Goal: Transaction & Acquisition: Download file/media

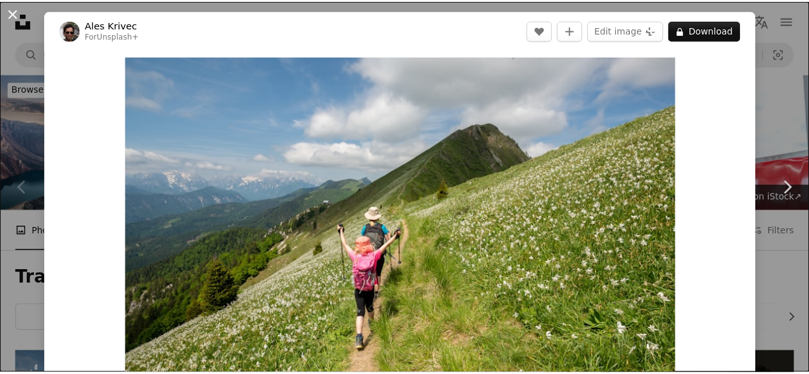
scroll to position [294, 0]
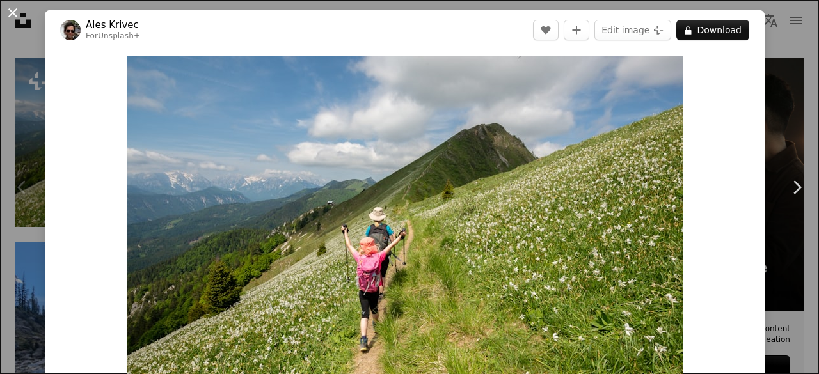
click at [10, 13] on button "An X shape" at bounding box center [12, 12] width 15 height 15
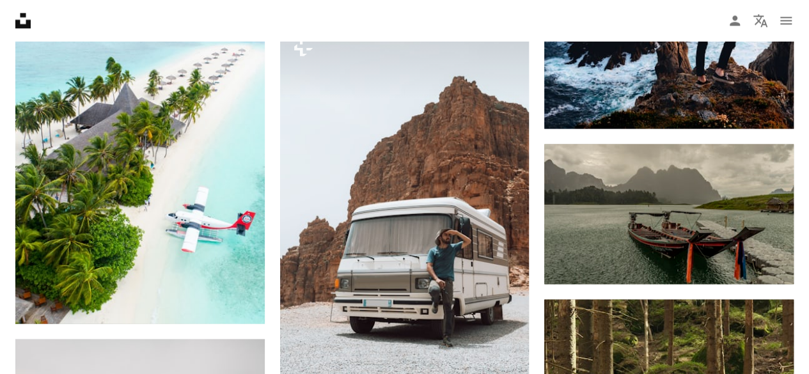
scroll to position [1079, 0]
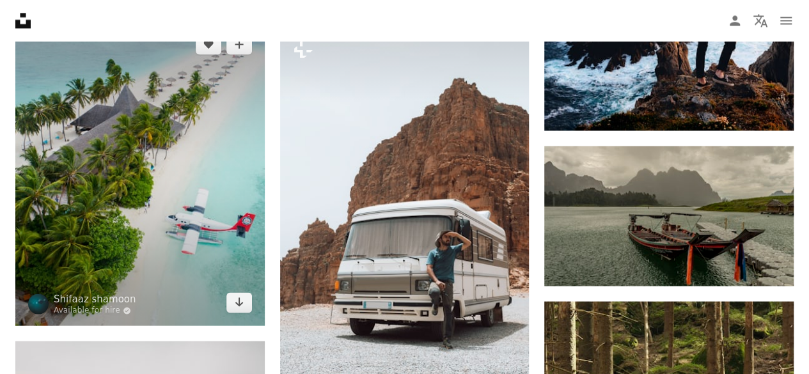
click at [206, 241] on img at bounding box center [140, 173] width 250 height 305
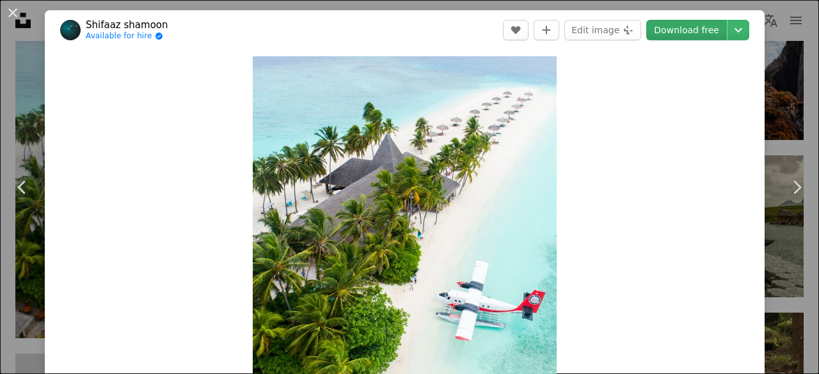
click at [674, 31] on link "Download free" at bounding box center [686, 30] width 81 height 20
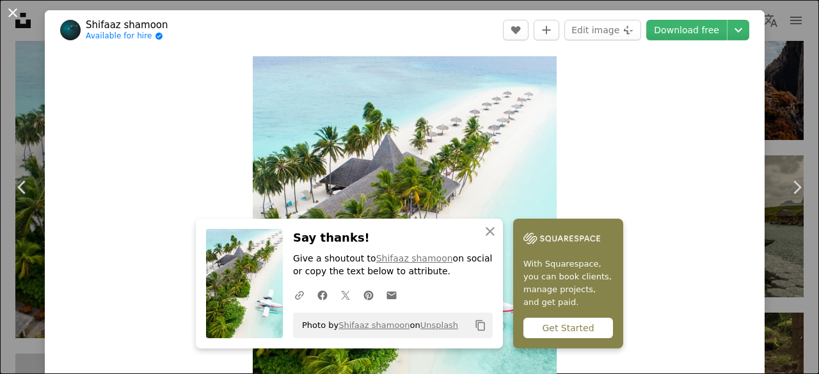
click at [13, 12] on button "An X shape" at bounding box center [12, 12] width 15 height 15
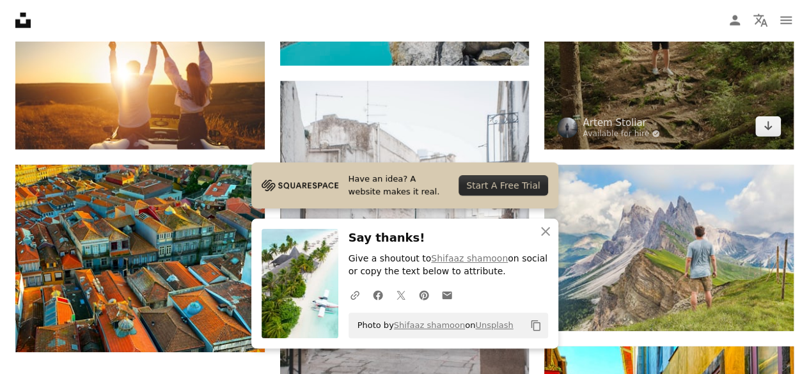
scroll to position [1627, 0]
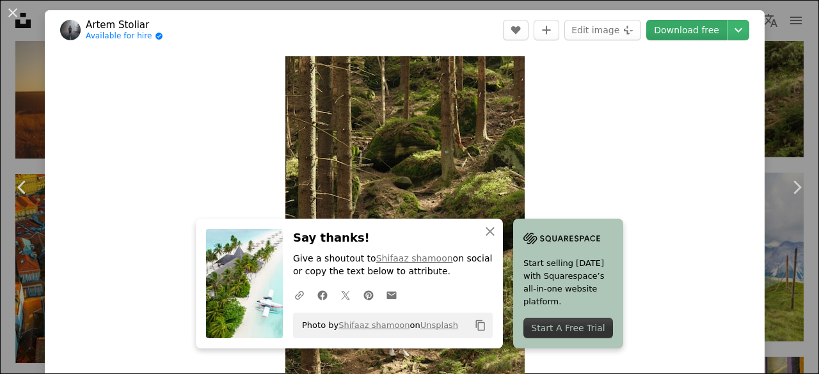
click at [690, 31] on link "Download free" at bounding box center [686, 30] width 81 height 20
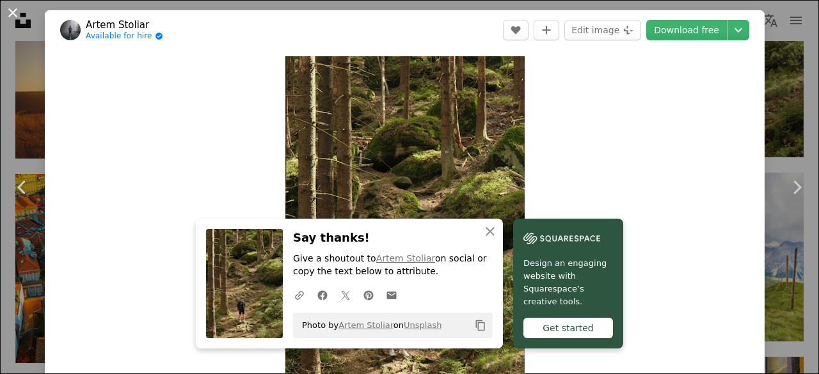
click at [10, 10] on button "An X shape" at bounding box center [12, 12] width 15 height 15
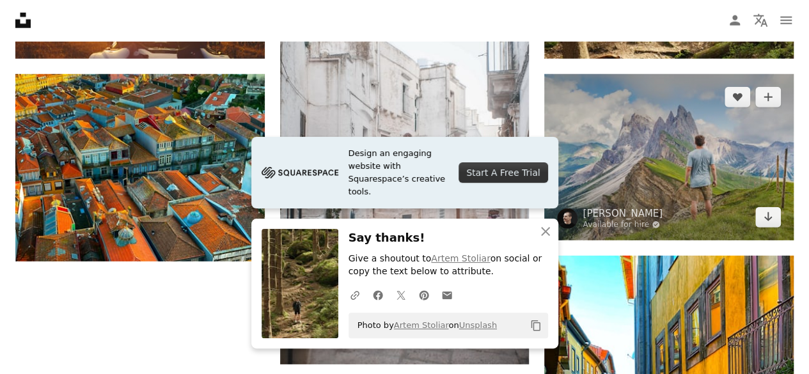
scroll to position [1727, 0]
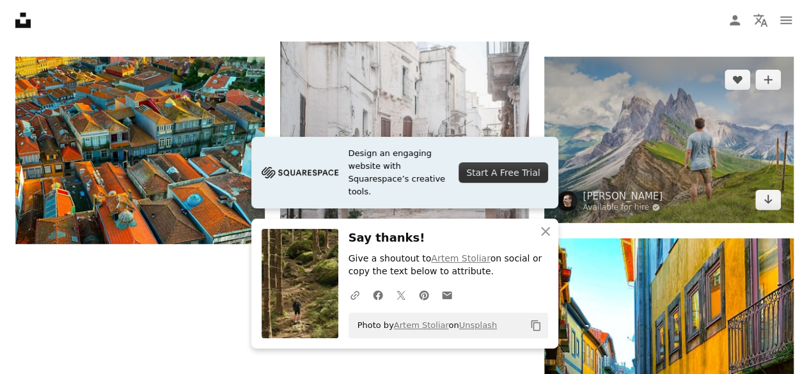
click at [696, 177] on img at bounding box center [669, 140] width 250 height 166
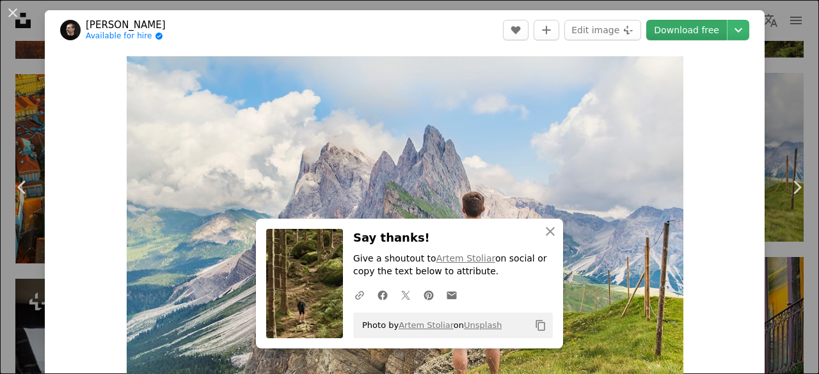
click at [688, 36] on link "Download free" at bounding box center [686, 30] width 81 height 20
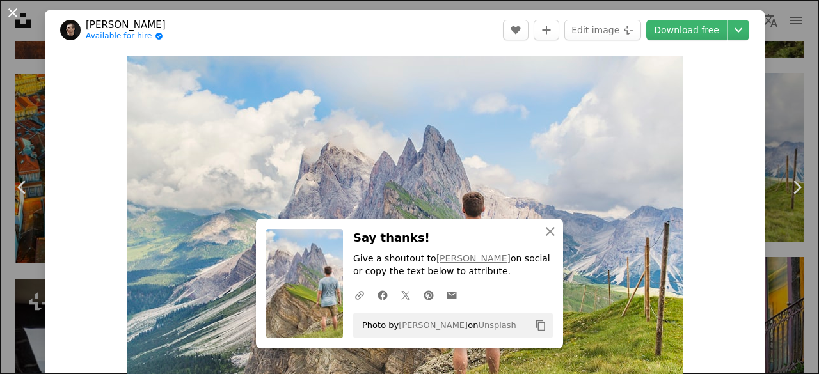
click at [13, 8] on button "An X shape" at bounding box center [12, 12] width 15 height 15
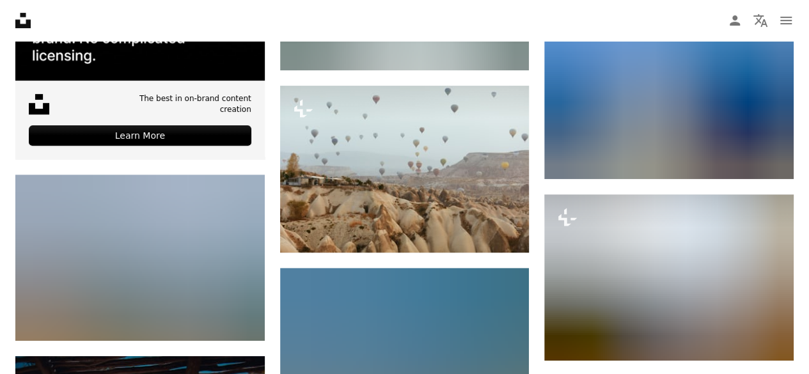
scroll to position [2759, 0]
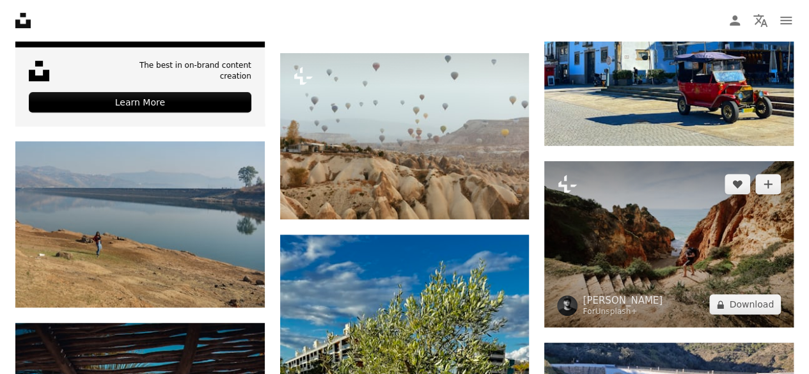
click at [640, 232] on img at bounding box center [669, 244] width 250 height 166
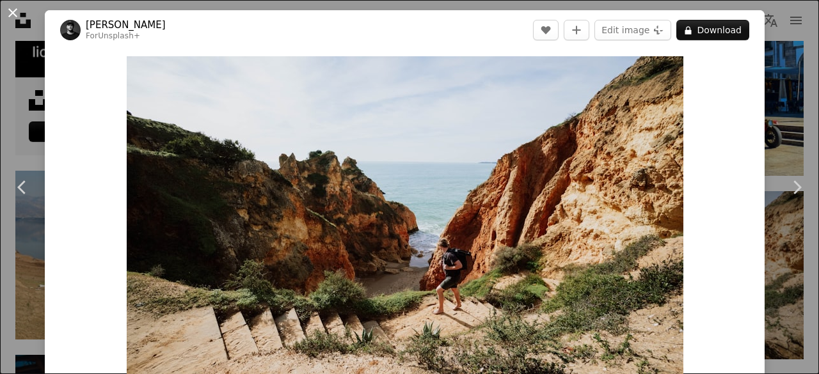
click at [11, 13] on button "An X shape" at bounding box center [12, 12] width 15 height 15
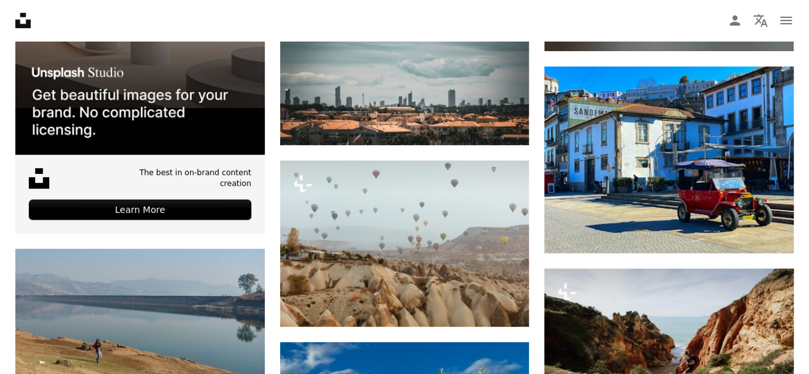
scroll to position [2613, 0]
